Goal: Task Accomplishment & Management: Manage account settings

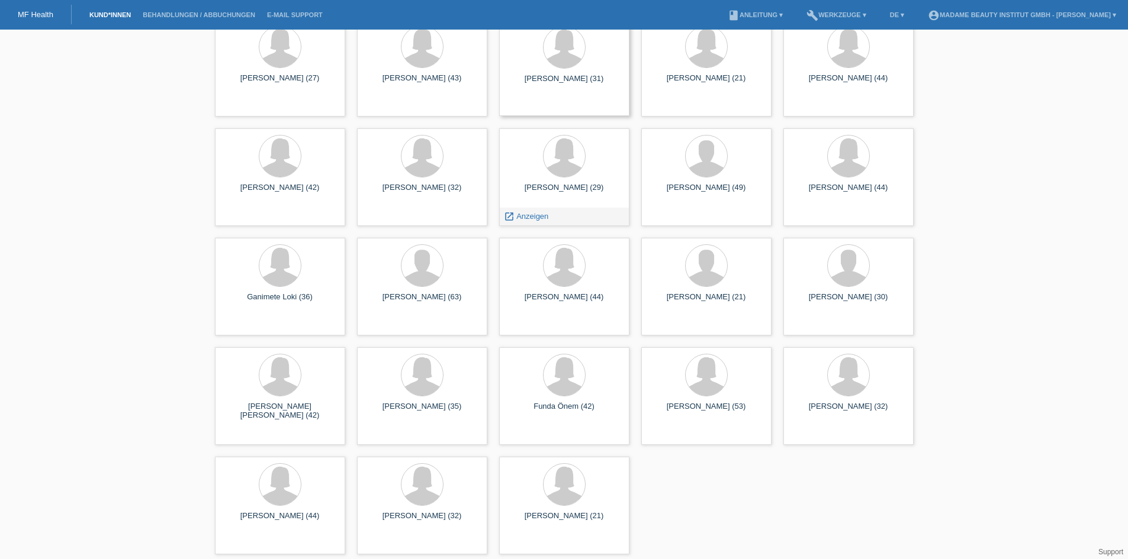
scroll to position [279, 0]
click at [719, 391] on div at bounding box center [706, 374] width 41 height 41
click at [677, 433] on span "Anzeigen" at bounding box center [674, 433] width 32 height 9
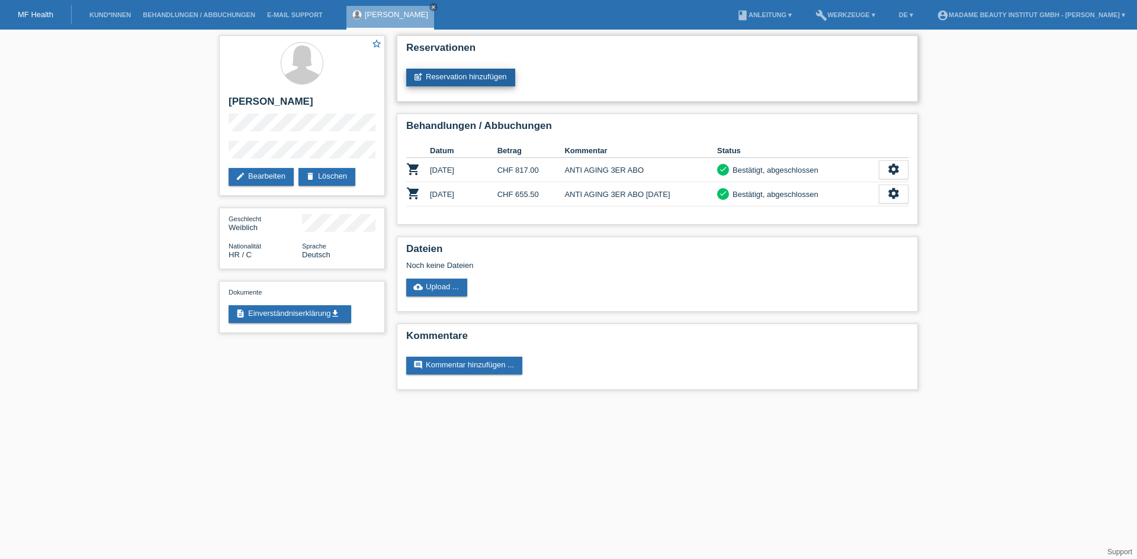
click at [466, 79] on link "post_add Reservation hinzufügen" at bounding box center [460, 78] width 109 height 18
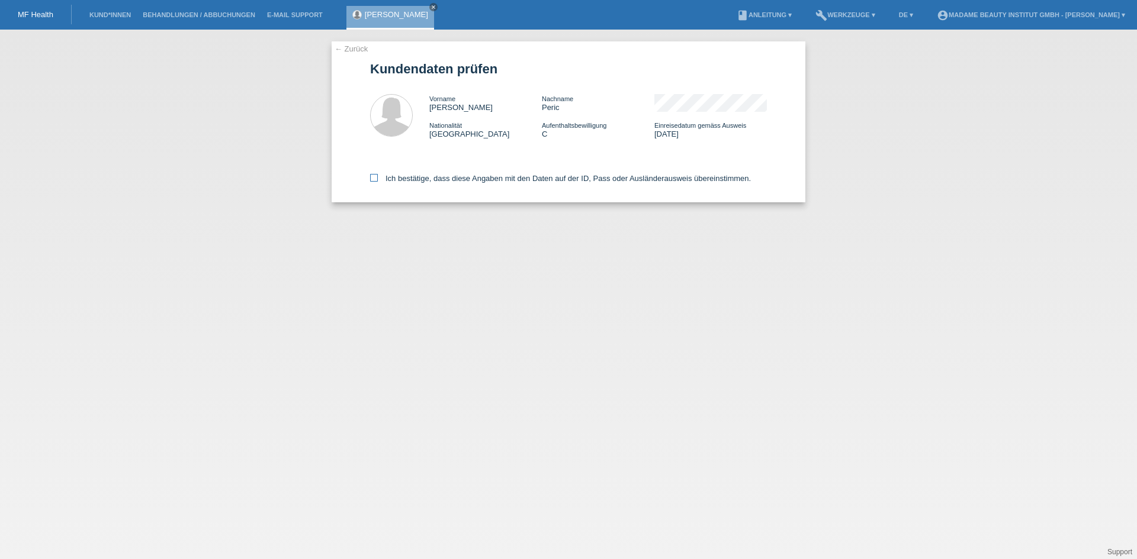
click at [372, 174] on icon at bounding box center [374, 178] width 8 height 8
click at [372, 174] on input "Ich bestätige, dass diese Angaben mit den Daten auf der ID, Pass oder Ausländer…" at bounding box center [374, 178] width 8 height 8
checkbox input "true"
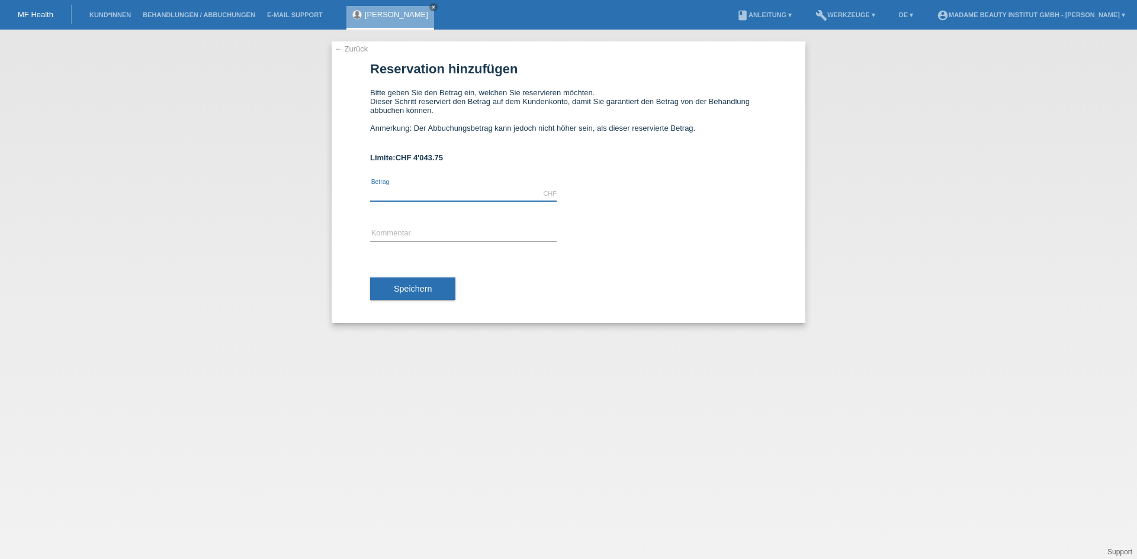
click at [426, 188] on input "text" at bounding box center [463, 193] width 186 height 15
type input "500.00"
click at [427, 234] on input "text" at bounding box center [463, 234] width 186 height 15
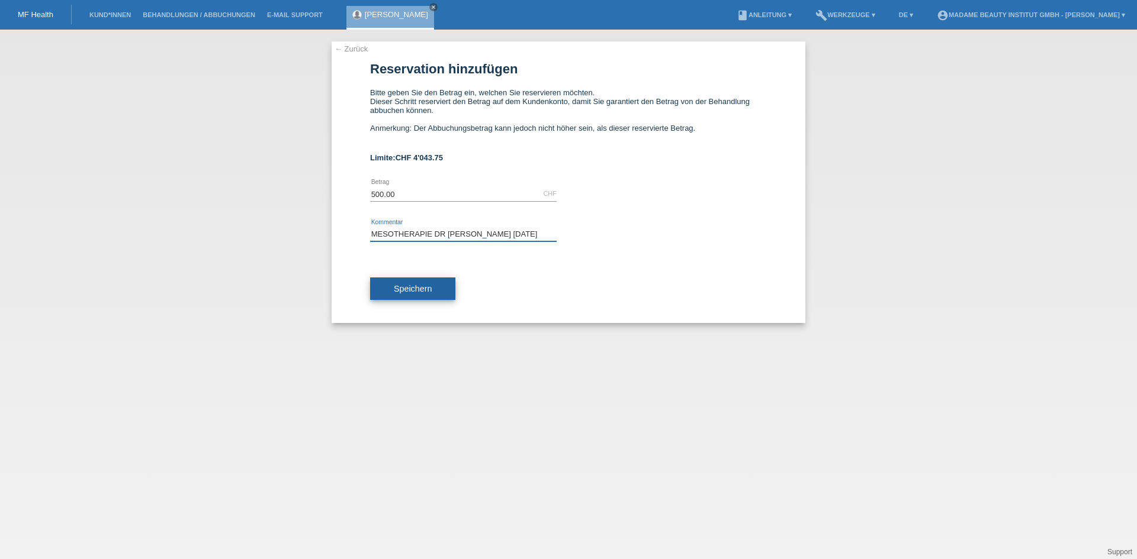
type input "MESOTHERAPIE DR [PERSON_NAME] [DATE]"
click at [427, 281] on button "Speichern" at bounding box center [412, 289] width 85 height 22
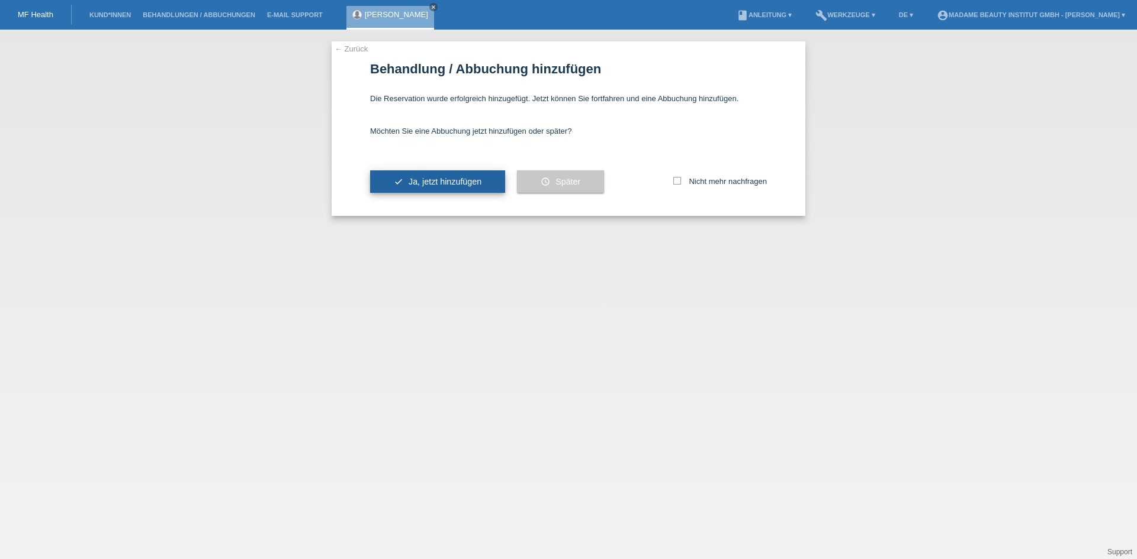
click at [429, 182] on span "Ja, jetzt hinzufügen" at bounding box center [445, 181] width 73 height 9
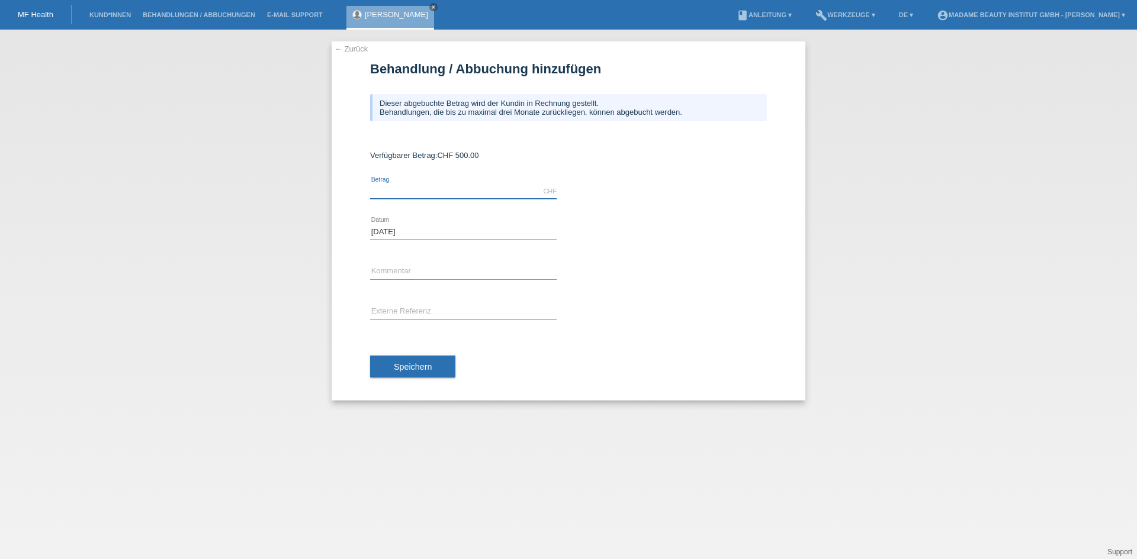
click at [437, 196] on input "text" at bounding box center [463, 191] width 186 height 15
type input "500.00"
click at [443, 266] on input "text" at bounding box center [463, 272] width 186 height 15
type input "MESOTHERAPIE DR [PERSON_NAME] [DATE]"
click at [440, 372] on button "Speichern" at bounding box center [412, 367] width 85 height 22
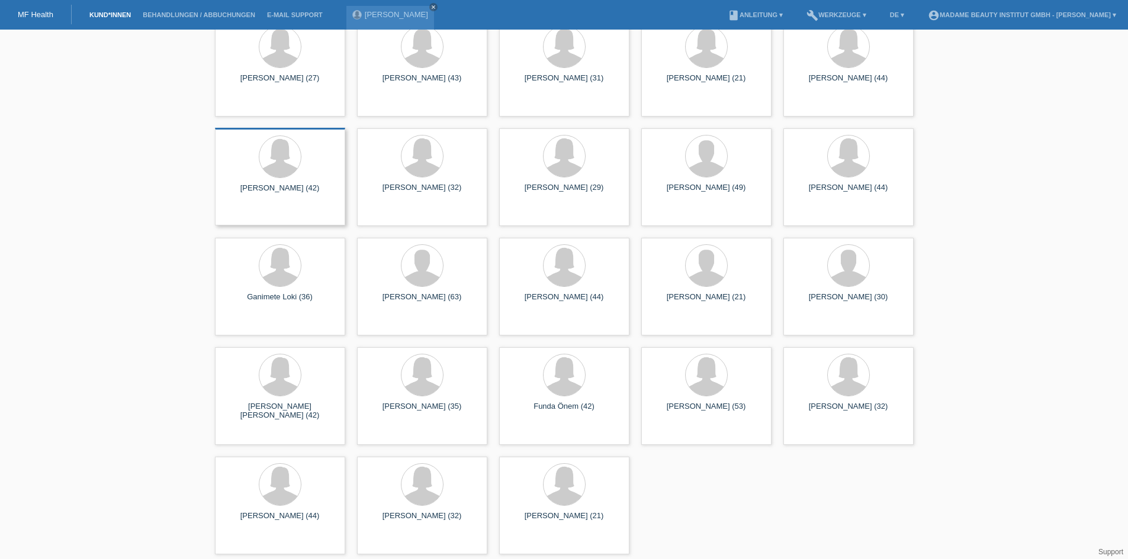
scroll to position [279, 0]
click at [712, 406] on div "[PERSON_NAME] (53)" at bounding box center [706, 410] width 111 height 19
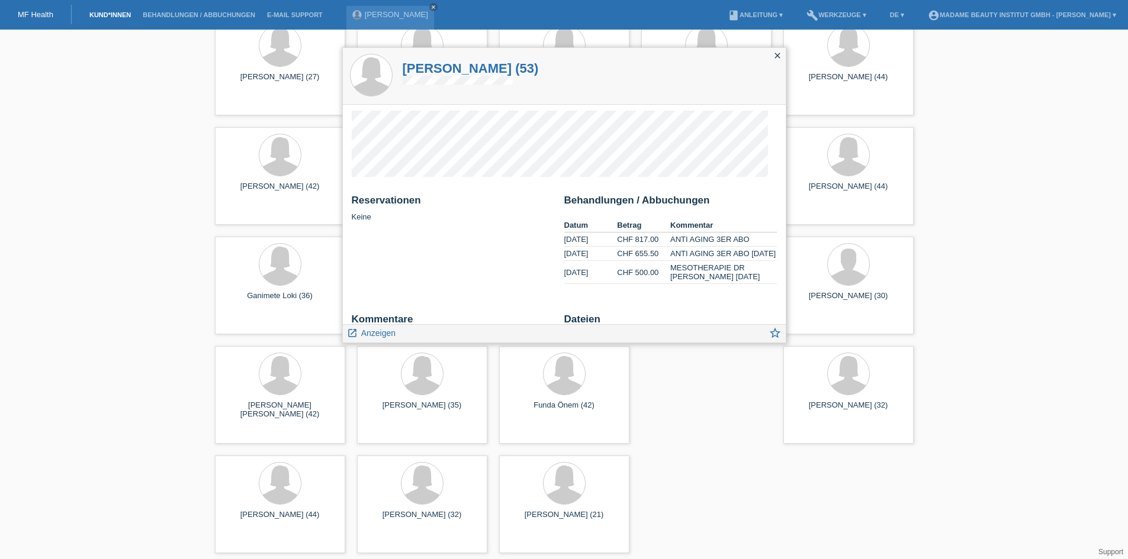
click at [780, 57] on icon "close" at bounding box center [777, 55] width 9 height 9
